Goal: Find specific page/section: Find specific page/section

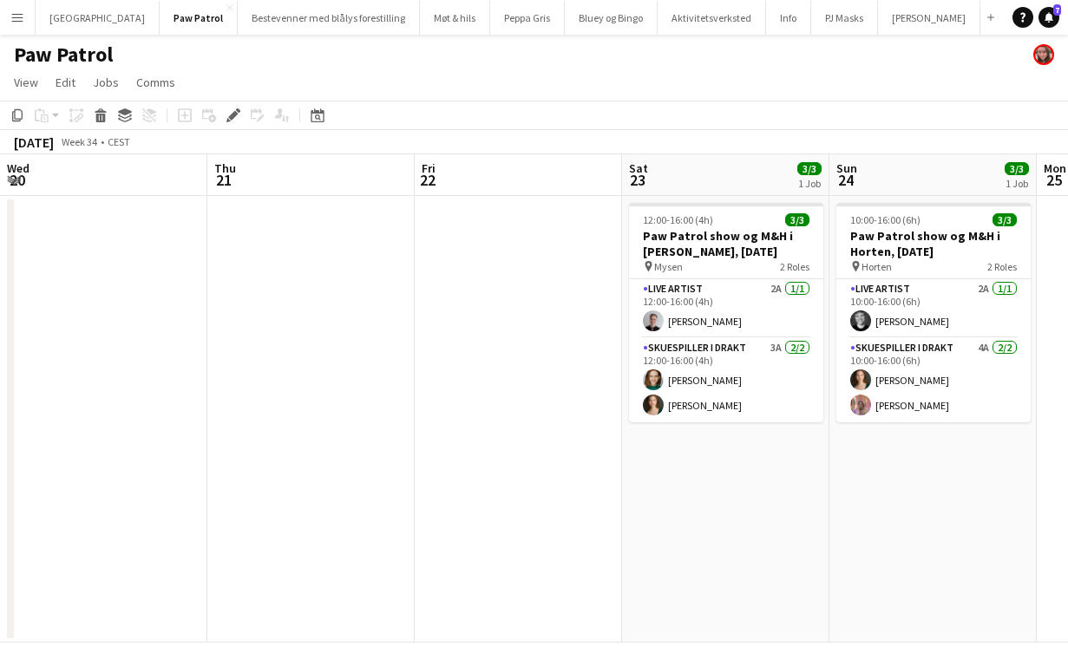
scroll to position [0, 597]
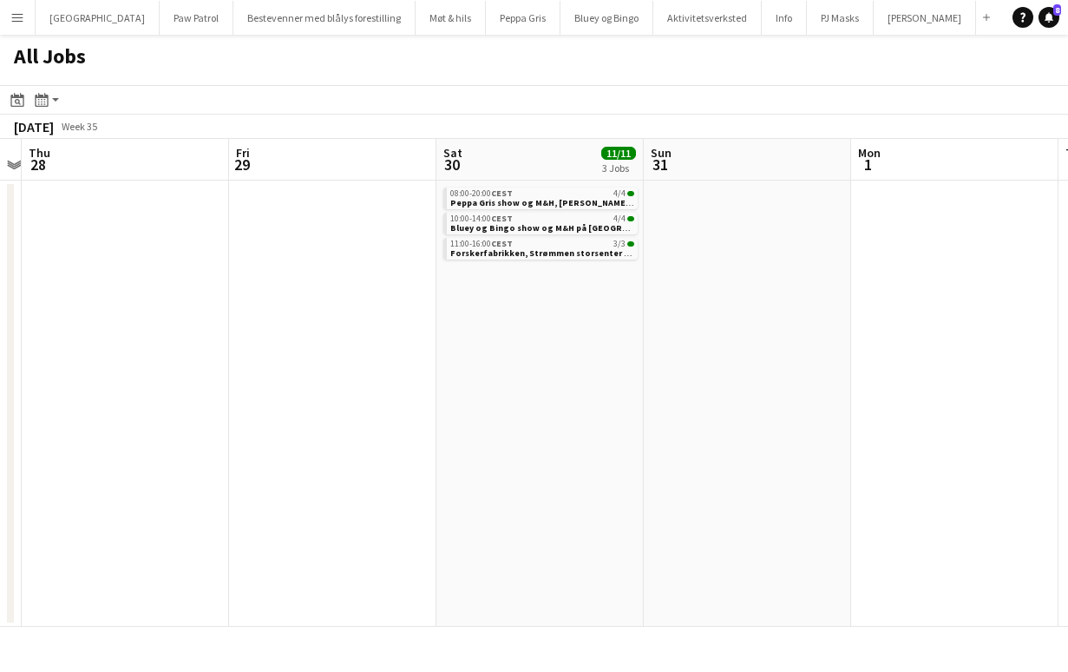
scroll to position [0, 750]
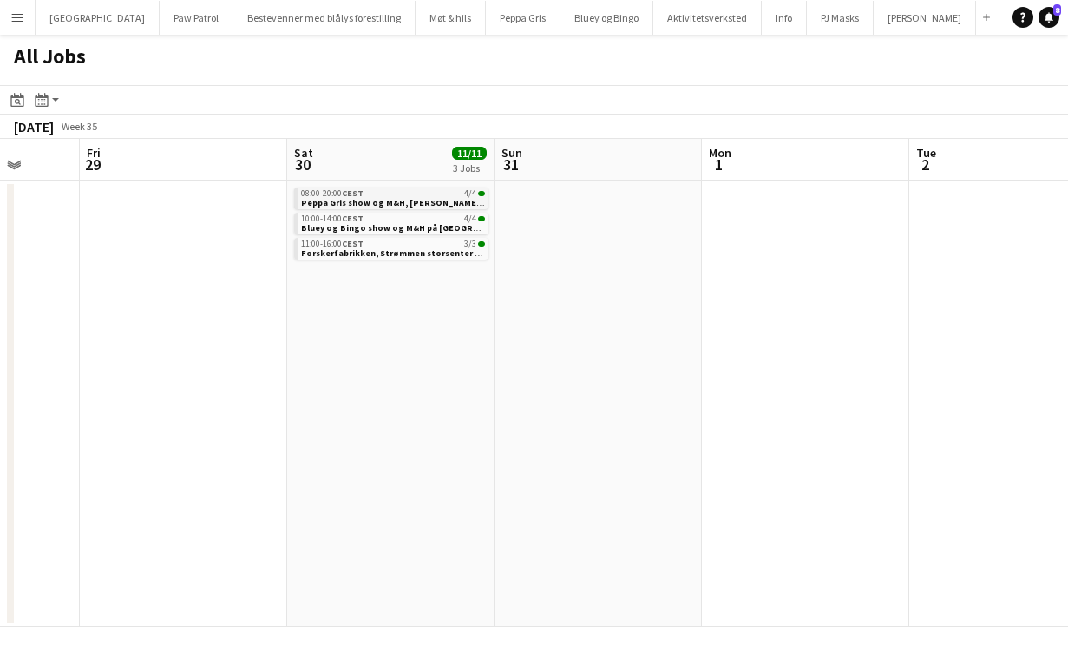
click at [343, 200] on span "Peppa Gris show og M&H, [PERSON_NAME] [DATE]" at bounding box center [404, 202] width 207 height 11
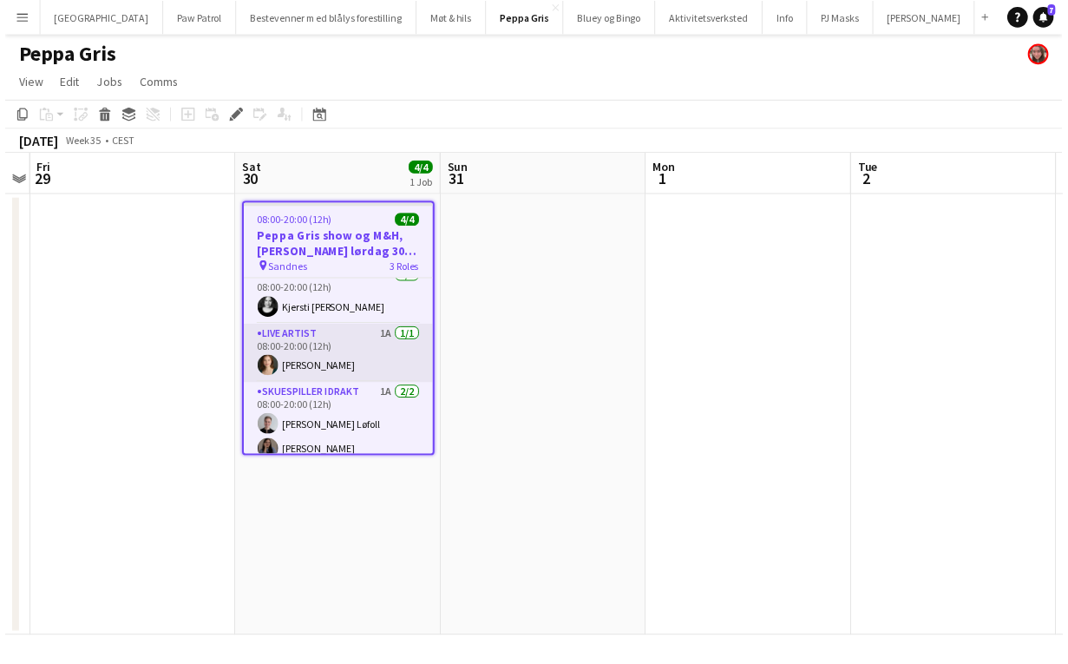
scroll to position [25, 0]
